Goal: Information Seeking & Learning: Learn about a topic

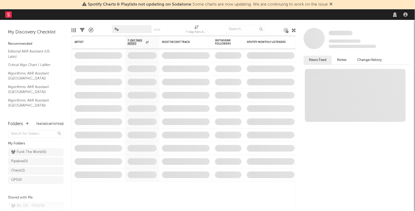
click at [333, 5] on icon at bounding box center [330, 4] width 3 height 4
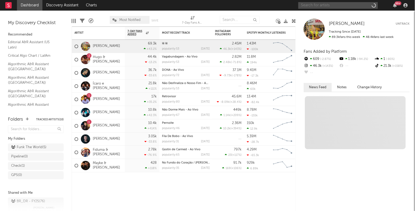
click at [325, 5] on input "text" at bounding box center [337, 5] width 79 height 7
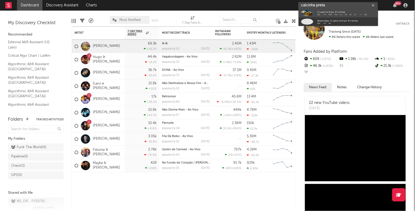
type input "calcinha preta"
click at [323, 15] on div "Calcinha Preta" at bounding box center [346, 16] width 58 height 6
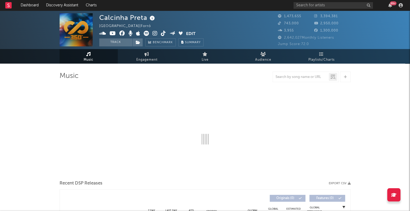
select select "6m"
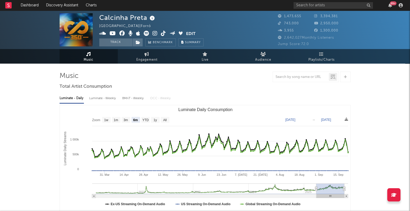
click at [95, 100] on div "Luminate - Weekly" at bounding box center [103, 98] width 28 height 9
select select "6m"
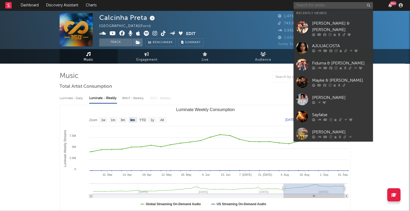
click at [314, 6] on input "text" at bounding box center [333, 5] width 79 height 7
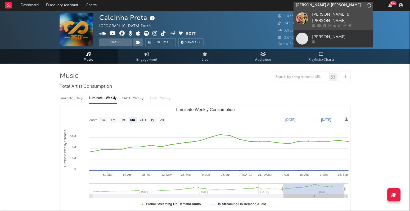
type input "[PERSON_NAME] & [PERSON_NAME]"
click at [339, 13] on div "[PERSON_NAME] & [PERSON_NAME]" at bounding box center [341, 17] width 58 height 13
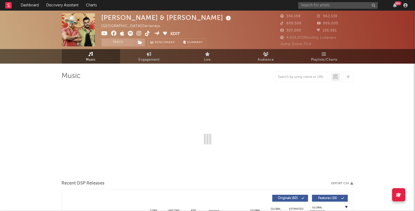
select select "6m"
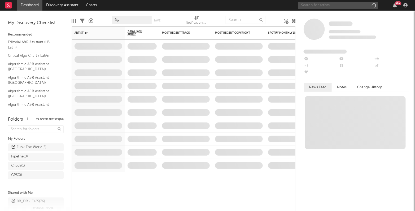
click at [318, 5] on input "text" at bounding box center [337, 5] width 79 height 7
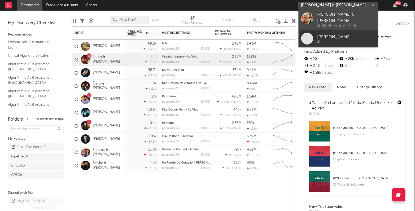
type input "[PERSON_NAME] & [PERSON_NAME]"
click at [333, 14] on div "[PERSON_NAME] & [PERSON_NAME]" at bounding box center [346, 17] width 58 height 13
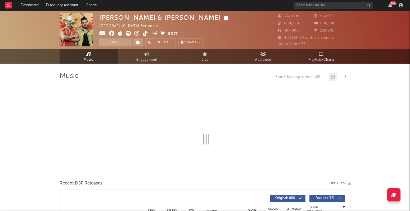
select select "6m"
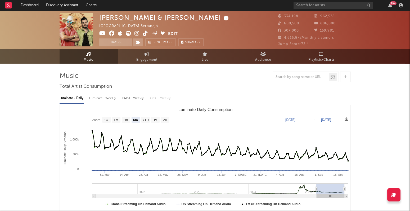
click at [102, 101] on div "Luminate - Weekly" at bounding box center [103, 98] width 28 height 9
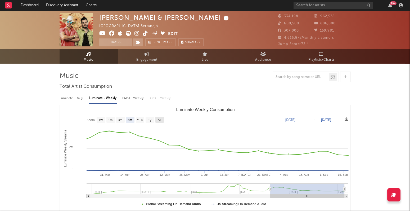
click at [160, 118] on text "All" at bounding box center [159, 120] width 3 height 4
select select "All"
type input "[DATE]"
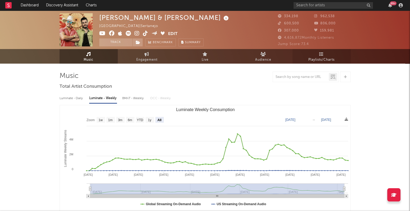
click at [314, 55] on link "Playlists/Charts" at bounding box center [322, 56] width 58 height 15
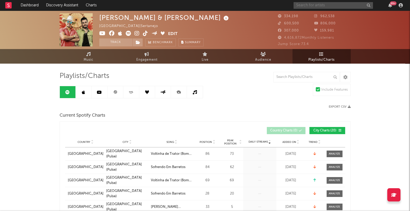
click at [301, 4] on input "text" at bounding box center [333, 5] width 79 height 7
type input "israel & [PERSON_NAME]"
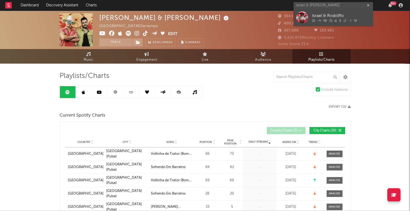
click at [324, 17] on div "Israel & Rodolffo" at bounding box center [341, 16] width 58 height 6
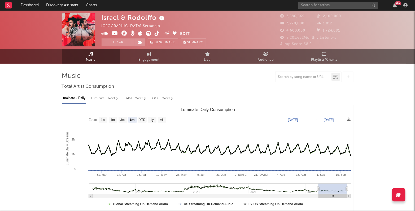
select select "6m"
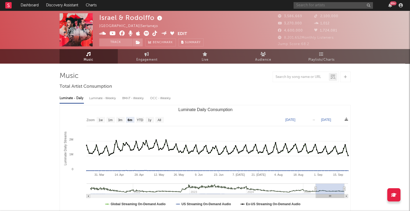
click at [333, 6] on input "text" at bounding box center [333, 5] width 79 height 7
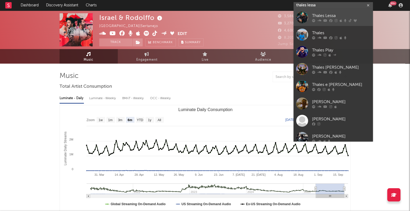
type input "thales lessa"
click at [333, 13] on div "Thales Lessa" at bounding box center [341, 16] width 58 height 6
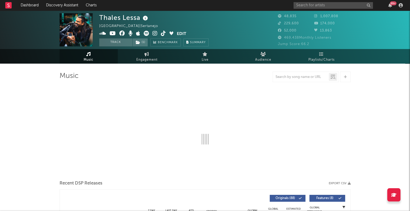
select select "6m"
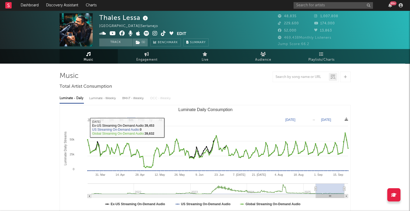
click at [107, 100] on div "Luminate - Weekly" at bounding box center [103, 98] width 28 height 9
select select "6m"
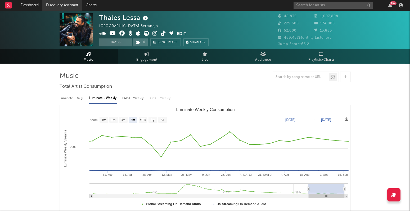
click at [62, 4] on link "Discovery Assistant" at bounding box center [62, 5] width 40 height 11
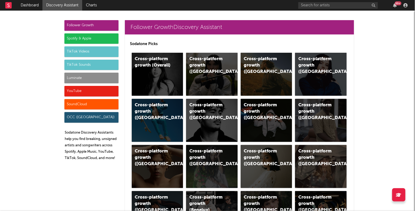
click at [70, 75] on div "Luminate" at bounding box center [91, 78] width 54 height 11
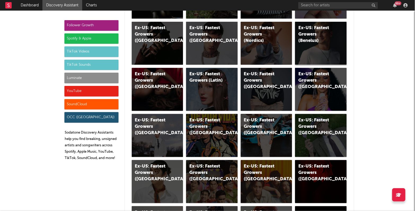
scroll to position [2667, 0]
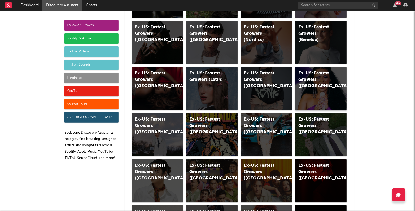
click at [316, 81] on div "Ex-US: Fastest Growers ([GEOGRAPHIC_DATA])" at bounding box center [316, 79] width 36 height 19
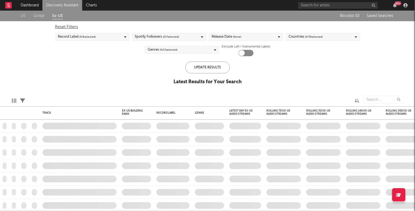
checkbox input "true"
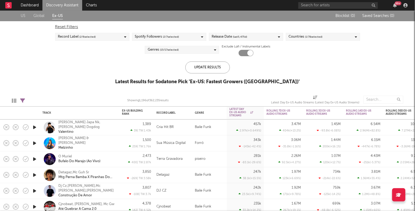
click at [36, 160] on icon "button" at bounding box center [35, 159] width 6 height 7
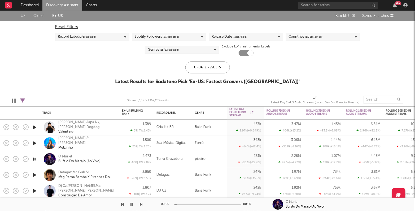
click at [36, 160] on icon "button" at bounding box center [34, 159] width 5 height 7
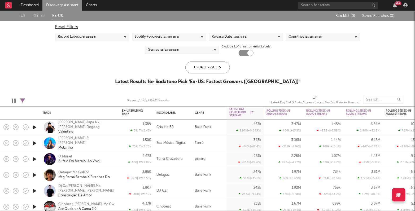
click at [177, 48] on span "( 15 / 17 selected)" at bounding box center [169, 50] width 19 height 6
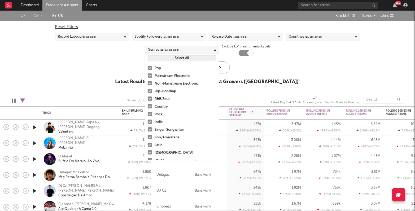
click at [151, 67] on div at bounding box center [150, 68] width 4 height 4
click at [148, 67] on input "Pop" at bounding box center [148, 68] width 0 height 6
click at [171, 56] on button "Select All" at bounding box center [182, 58] width 68 height 6
click at [171, 56] on button "Deselect All" at bounding box center [182, 58] width 68 height 6
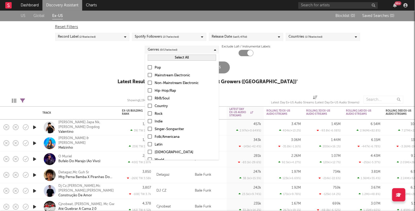
click at [149, 67] on div at bounding box center [150, 67] width 4 height 4
click at [148, 67] on input "Pop" at bounding box center [148, 68] width 0 height 6
click at [180, 57] on button "Select All" at bounding box center [182, 58] width 68 height 6
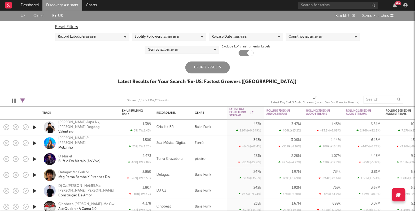
click at [282, 76] on div "US Global Ex-US Blocklist ( 0 ) Saved Searches ( 0 ) Reset Filters Record Label…" at bounding box center [207, 51] width 415 height 80
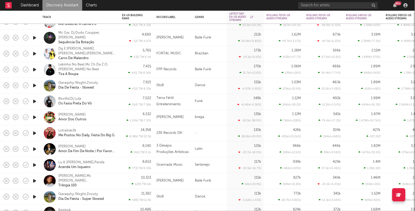
click at [34, 165] on icon "button" at bounding box center [35, 165] width 6 height 7
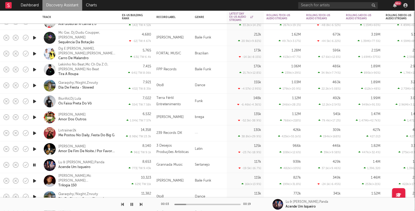
click at [34, 165] on icon "button" at bounding box center [34, 165] width 5 height 7
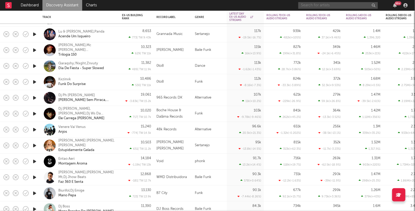
click at [350, 4] on input "text" at bounding box center [337, 5] width 79 height 7
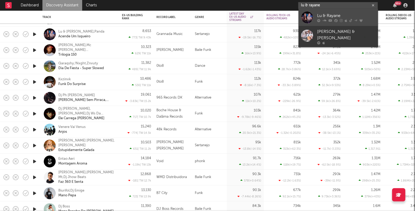
type input "lu & rayane"
click at [355, 13] on div "Lu & Rayane" at bounding box center [346, 16] width 58 height 6
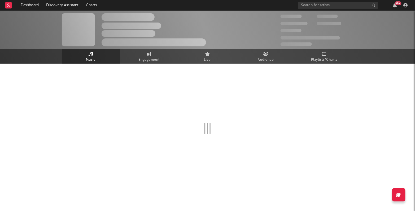
select select "6m"
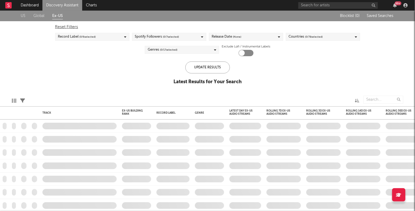
checkbox input "true"
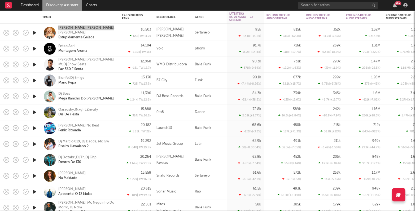
drag, startPoint x: 71, startPoint y: 29, endPoint x: 165, endPoint y: 1, distance: 98.1
click at [0, 0] on div "Dashboard Discovery Assistant Charts 99 + Notifications Settings Mark all as re…" at bounding box center [207, 105] width 415 height 211
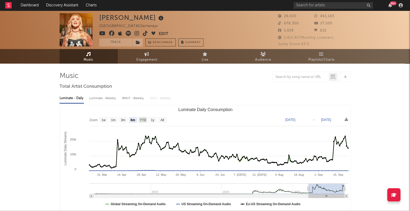
click at [145, 119] on text "YTD" at bounding box center [143, 120] width 6 height 4
select select "YTD"
type input "2025-01-01"
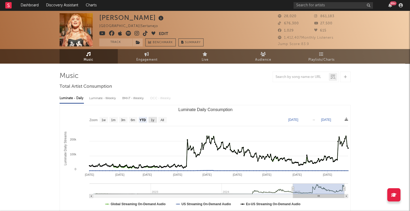
click at [154, 120] on text "1y" at bounding box center [152, 120] width 3 height 4
select select "1y"
type input "2024-09-22"
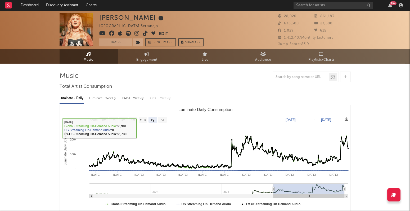
click at [105, 97] on div "Luminate - Weekly" at bounding box center [103, 98] width 28 height 9
select select "6m"
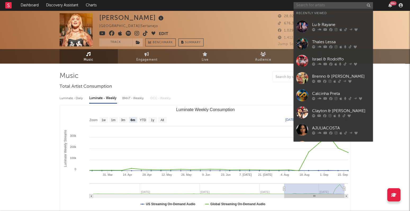
click at [302, 6] on input "text" at bounding box center [333, 5] width 79 height 7
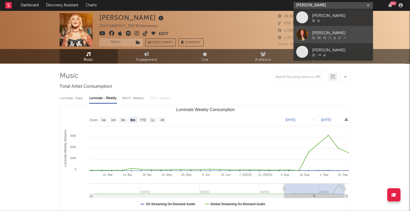
type input "symone morena"
click at [328, 29] on link "Simone Morena" at bounding box center [333, 34] width 79 height 17
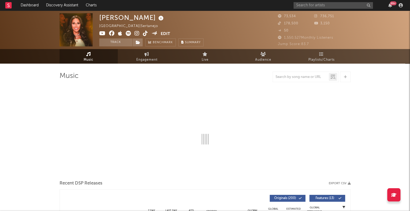
select select "6m"
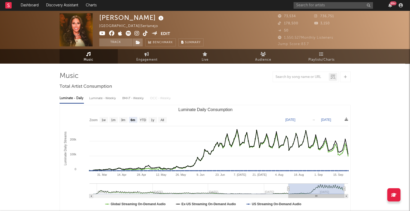
click at [108, 98] on div "Luminate - Weekly" at bounding box center [103, 98] width 28 height 9
select select "6m"
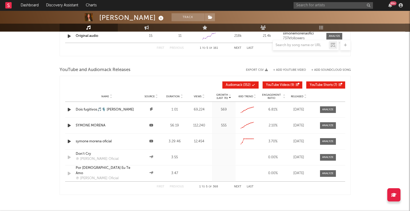
scroll to position [599, 0]
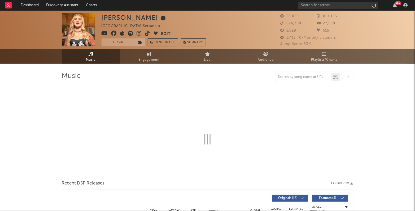
select select "6m"
